Goal: Transaction & Acquisition: Purchase product/service

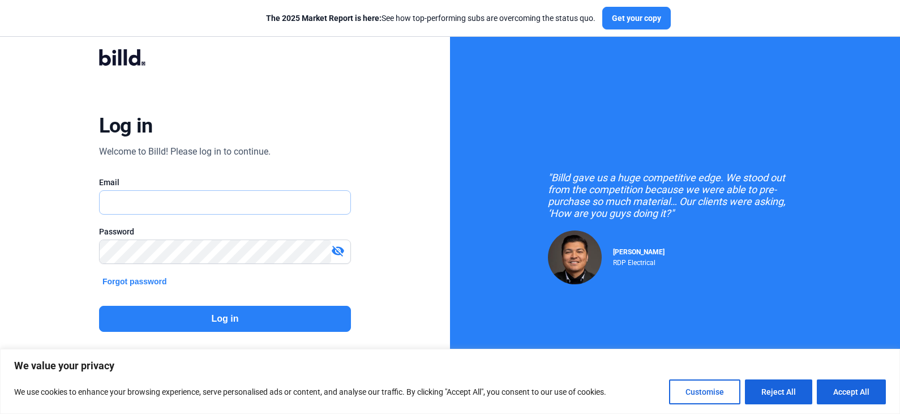
type input "[PERSON_NAME][EMAIL_ADDRESS][DOMAIN_NAME]"
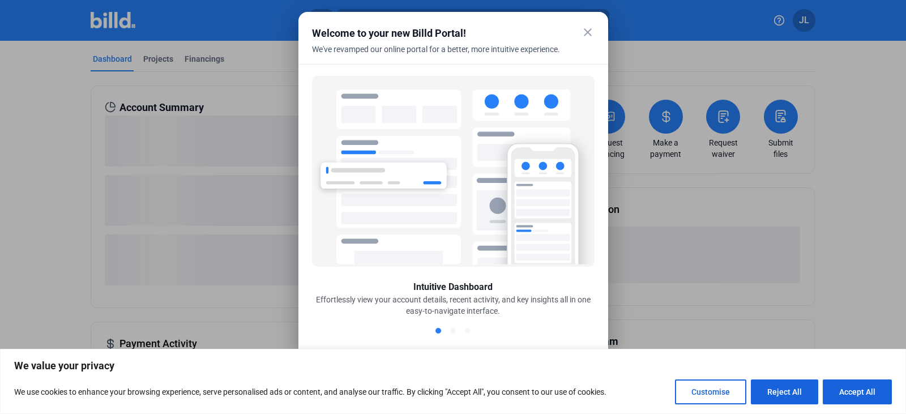
click at [587, 35] on mat-icon "close" at bounding box center [588, 32] width 14 height 14
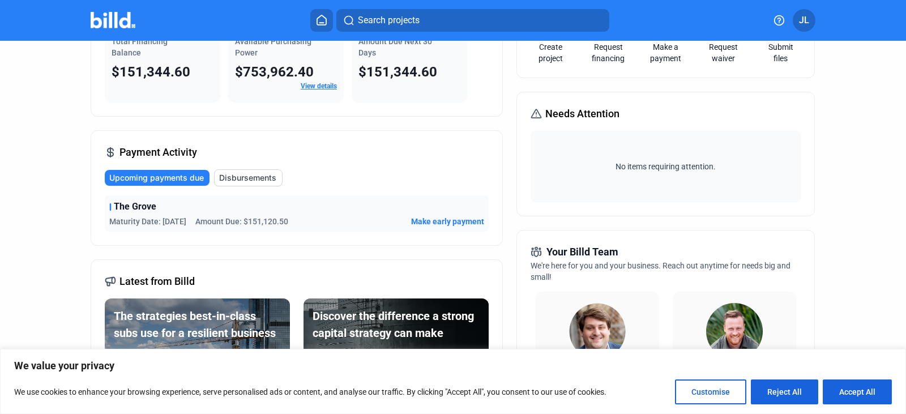
scroll to position [113, 0]
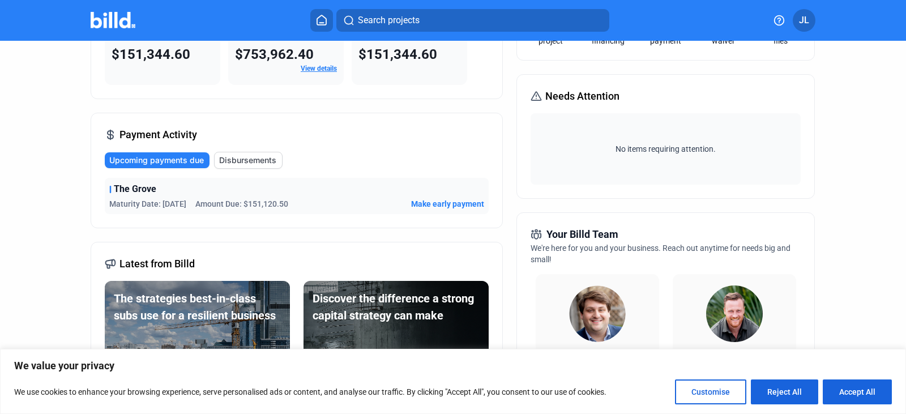
click at [456, 204] on span "Make early payment" at bounding box center [447, 203] width 73 height 11
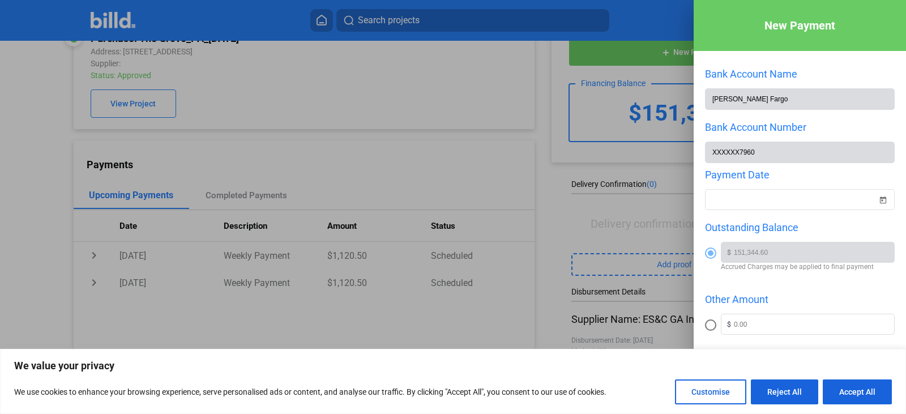
scroll to position [56, 0]
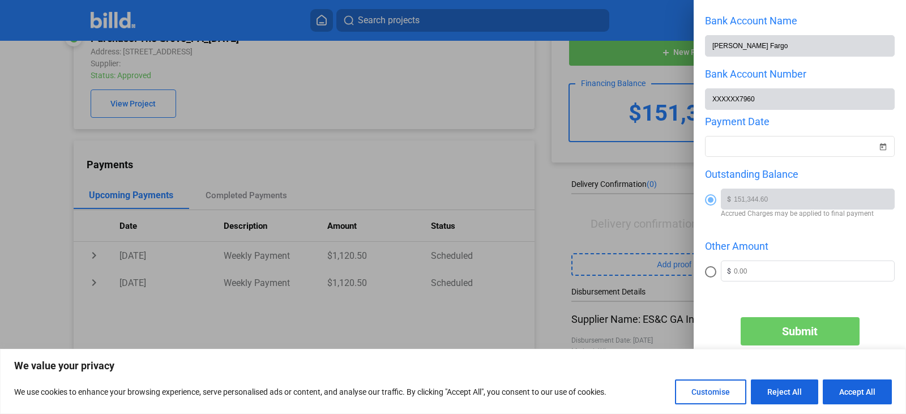
click at [711, 198] on span at bounding box center [711, 200] width 6 height 6
click at [711, 198] on input "radio" at bounding box center [710, 199] width 11 height 11
click at [875, 143] on span "Open calendar" at bounding box center [882, 139] width 27 height 27
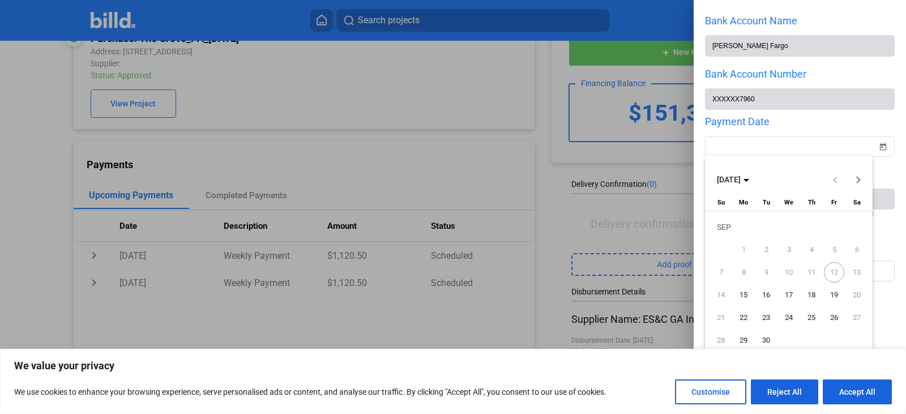
click at [744, 293] on span "15" at bounding box center [743, 295] width 20 height 20
type input "[DATE]"
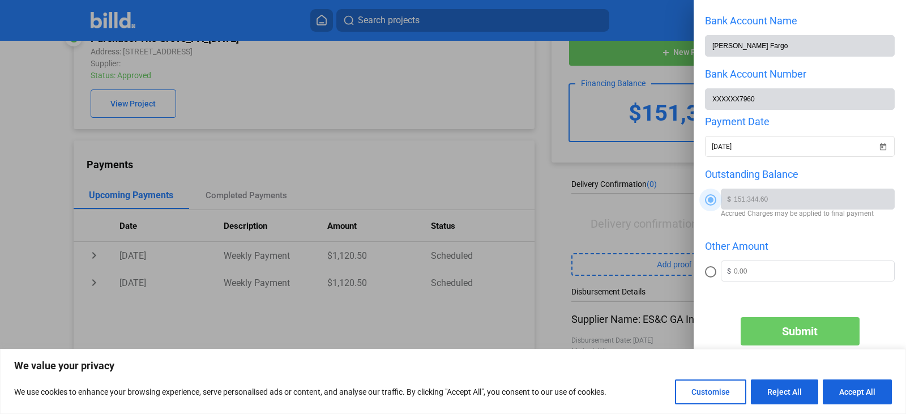
click at [711, 199] on span at bounding box center [711, 200] width 6 height 6
click at [711, 199] on input "radio" at bounding box center [710, 199] width 11 height 11
click at [709, 275] on span at bounding box center [710, 271] width 11 height 11
click at [709, 275] on input "radio" at bounding box center [710, 271] width 11 height 11
radio input "true"
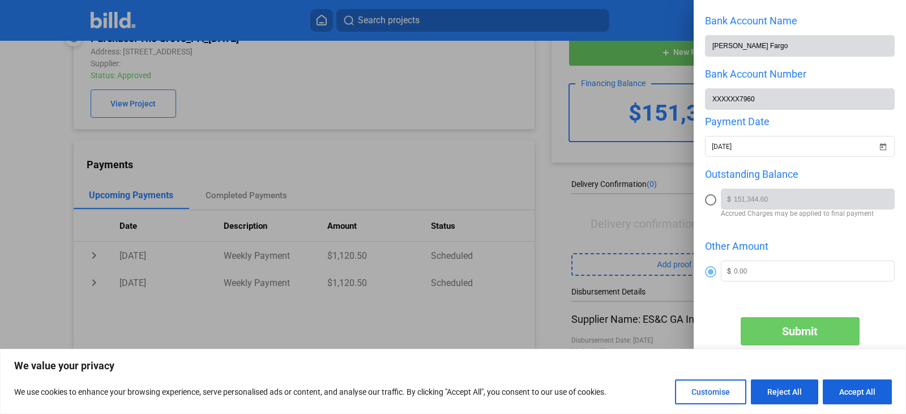
click at [711, 200] on span at bounding box center [711, 200] width 0 height 0
click at [710, 199] on input "radio" at bounding box center [710, 199] width 11 height 11
radio input "true"
click at [793, 330] on span "Submit" at bounding box center [800, 331] width 36 height 14
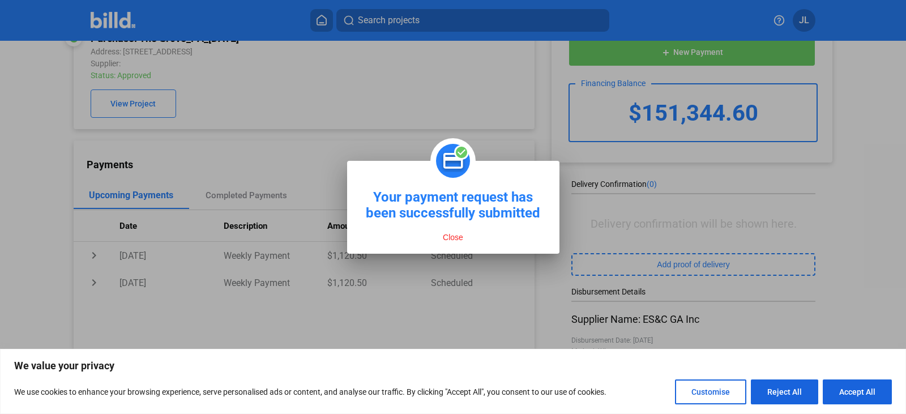
click at [450, 234] on button "Close" at bounding box center [452, 237] width 27 height 10
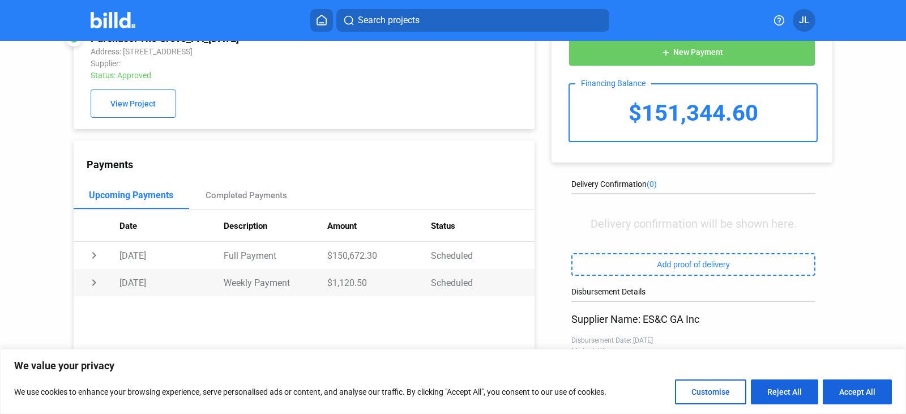
click at [89, 285] on td "chevron_right" at bounding box center [97, 282] width 46 height 27
